Goal: Task Accomplishment & Management: Complete application form

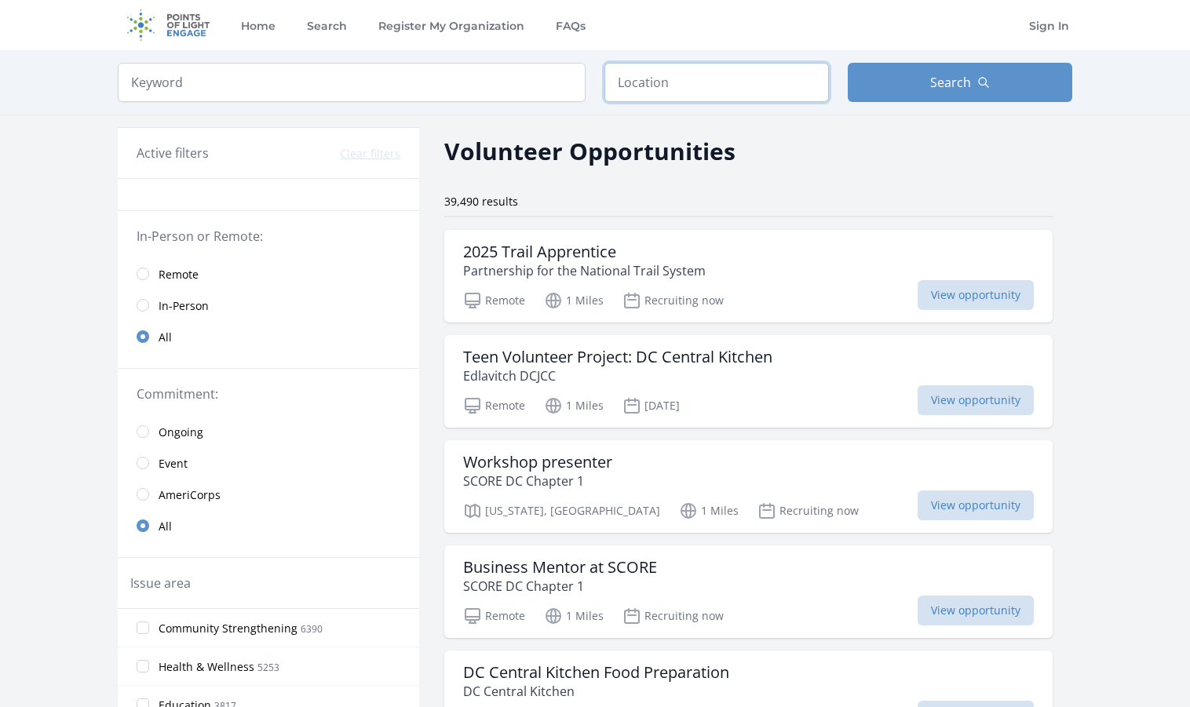
click at [666, 88] on input "text" at bounding box center [716, 82] width 225 height 39
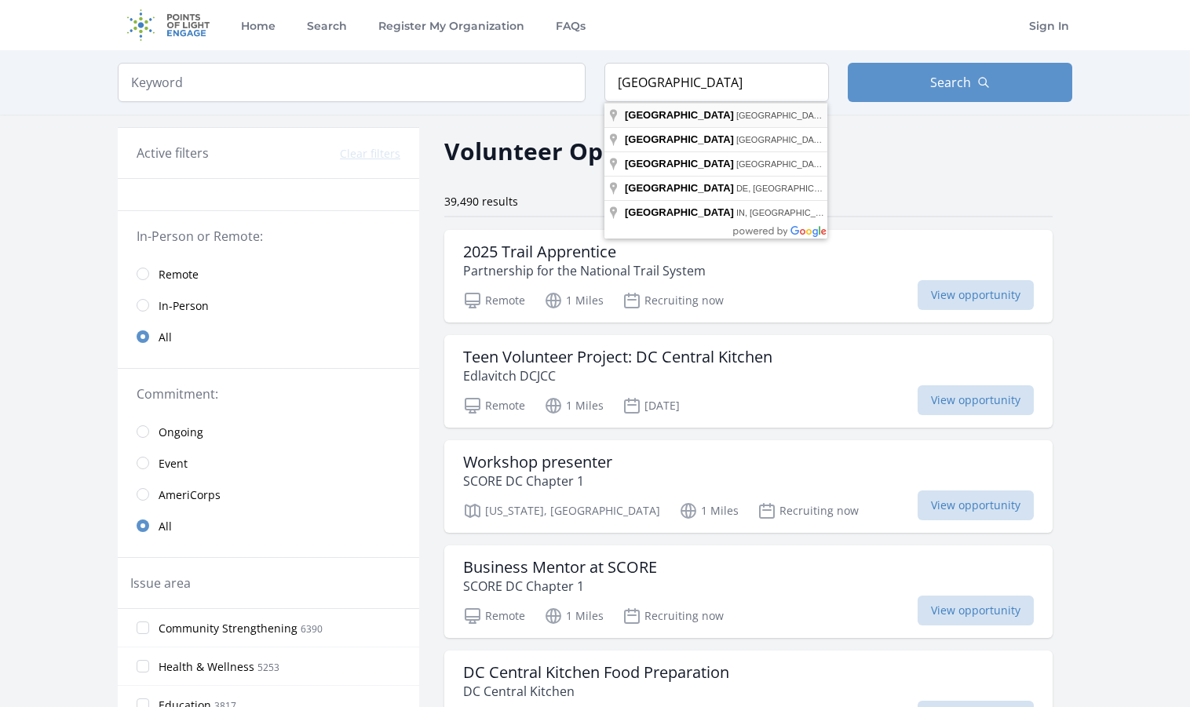
type input "Atlanta, GA, USA"
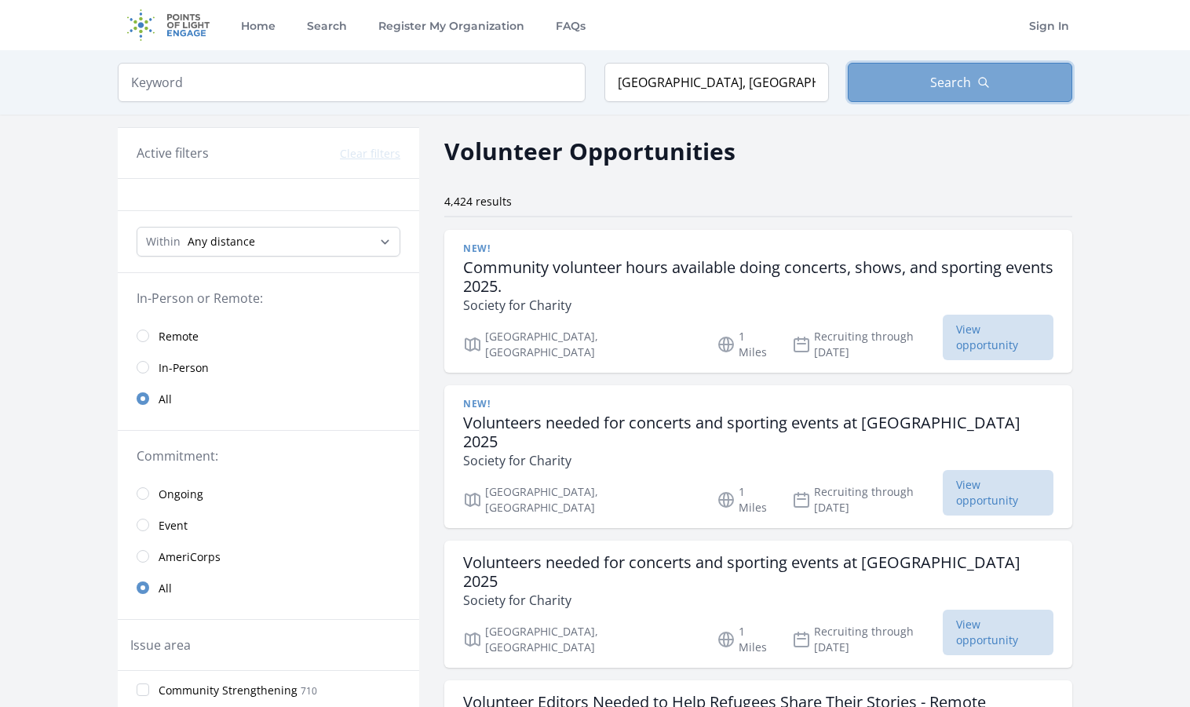
click at [908, 84] on button "Search" at bounding box center [960, 82] width 225 height 39
click at [908, 86] on button "Search" at bounding box center [960, 82] width 225 height 39
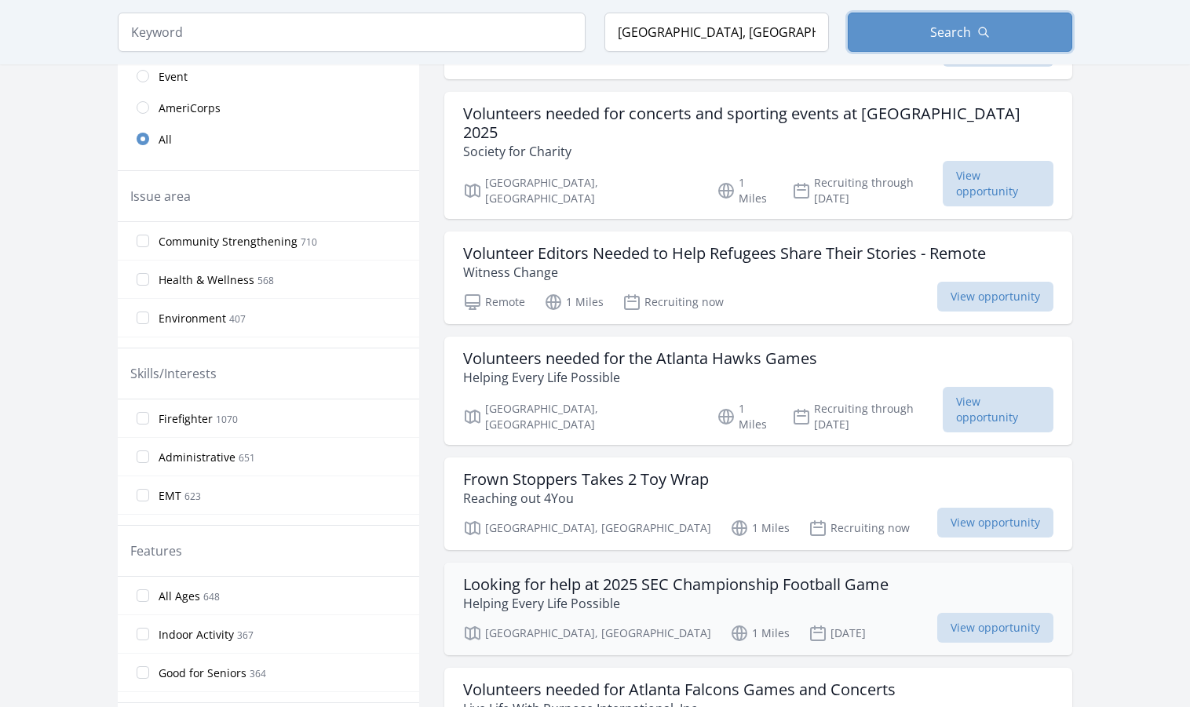
scroll to position [505, 0]
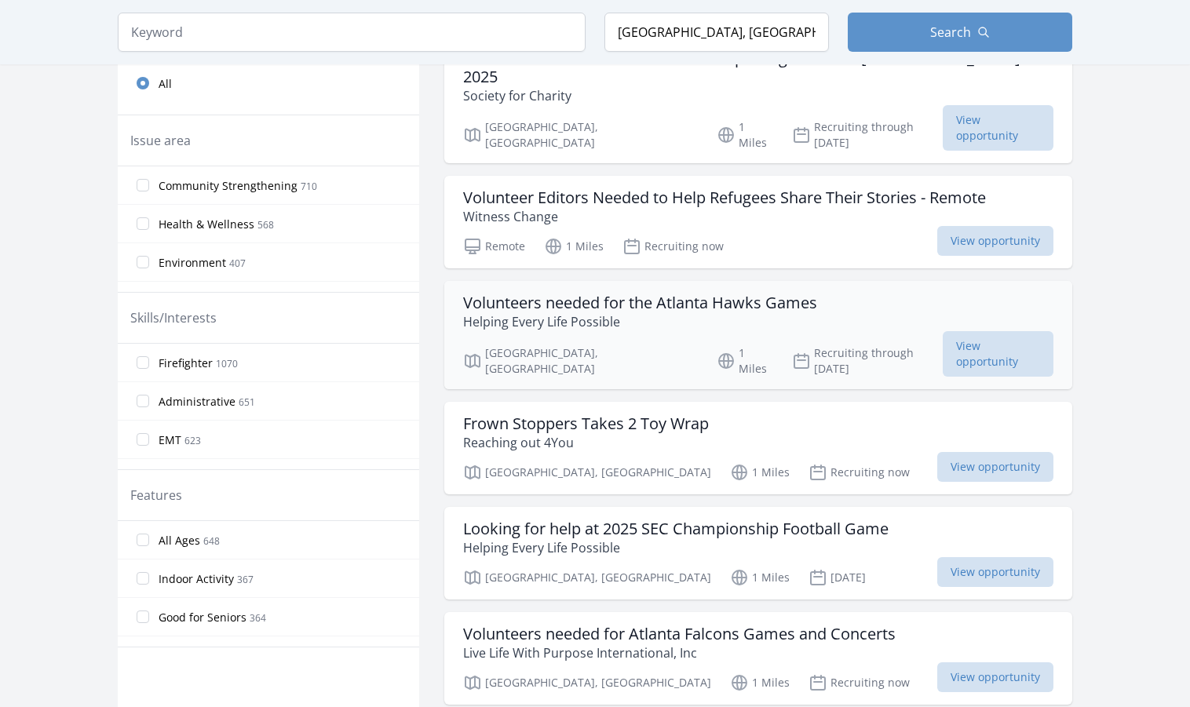
click at [725, 294] on h3 "Volunteers needed for the Atlanta Hawks Games" at bounding box center [640, 303] width 354 height 19
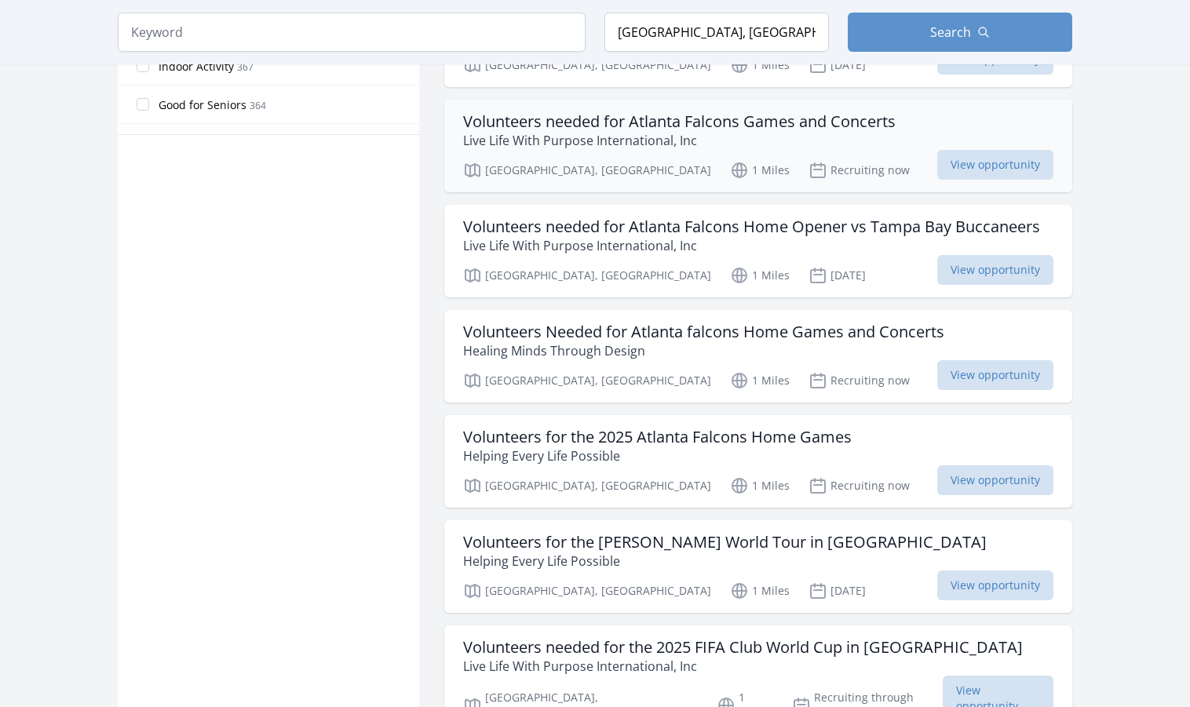
scroll to position [1021, 0]
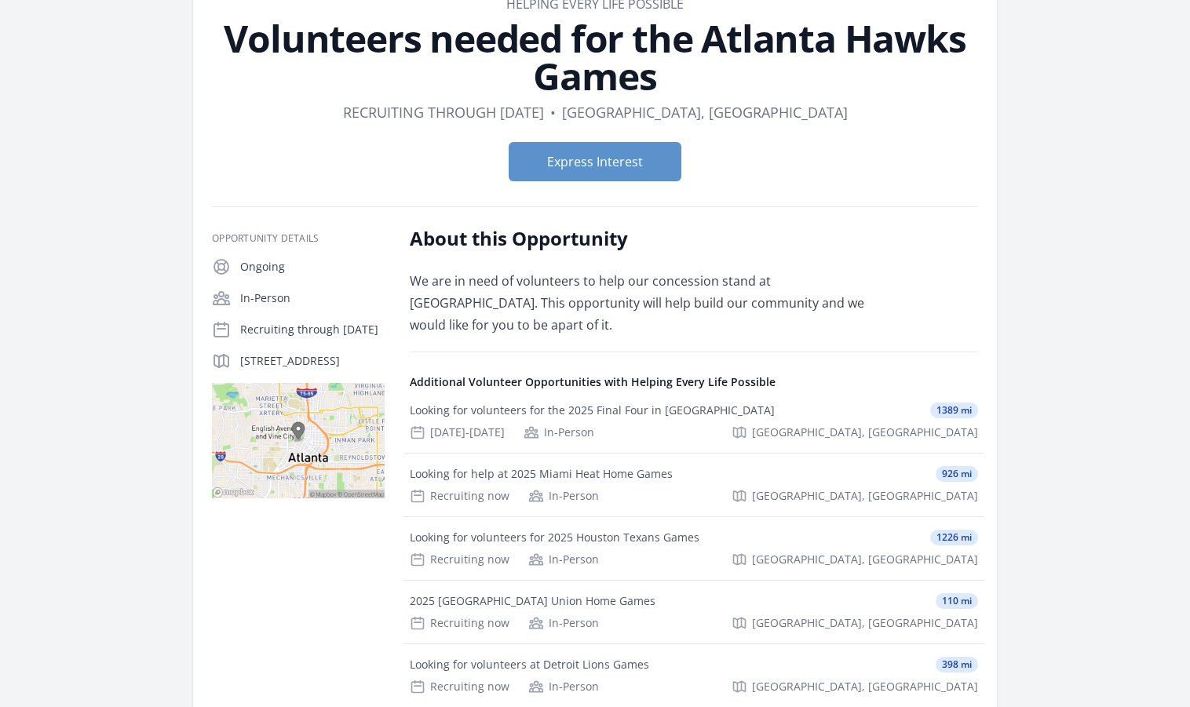
scroll to position [79, 0]
